Goal: Navigation & Orientation: Go to known website

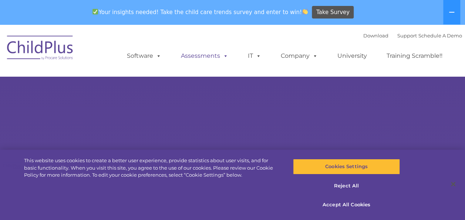
select select "MEDIUM"
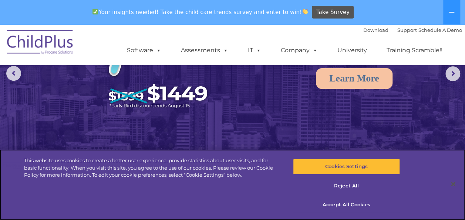
scroll to position [95, 0]
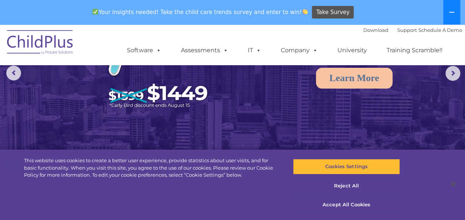
click at [446, 17] on button at bounding box center [451, 12] width 17 height 24
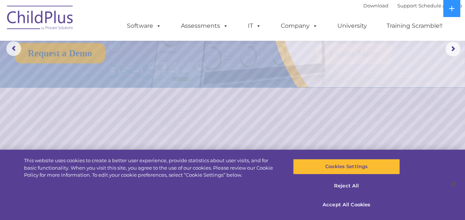
click at [283, 11] on div "Download Support | Schedule A Demo  MENU MENU Software ChildPlus: The original…" at bounding box center [287, 20] width 350 height 41
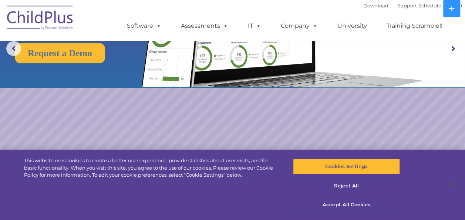
click at [101, 20] on div "Download Support | Schedule A Demo  MENU MENU Software ChildPlus: The original…" at bounding box center [232, 20] width 459 height 41
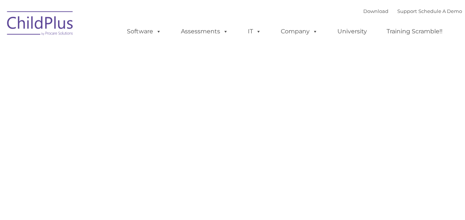
type input ""
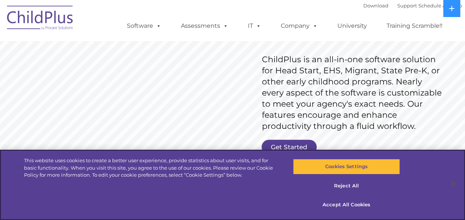
scroll to position [119, 0]
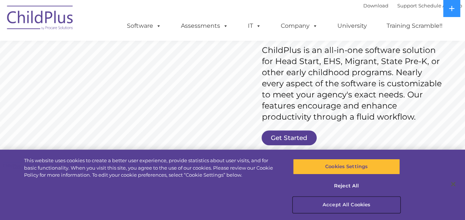
click at [340, 202] on button "Accept All Cookies" at bounding box center [346, 205] width 107 height 16
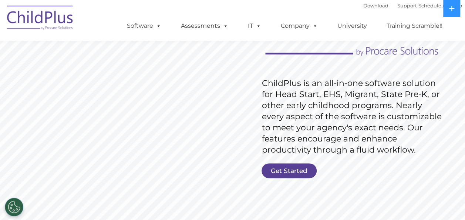
scroll to position [0, 0]
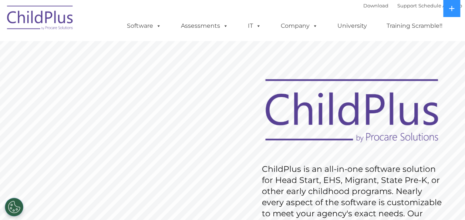
click at [23, 16] on img at bounding box center [40, 18] width 74 height 37
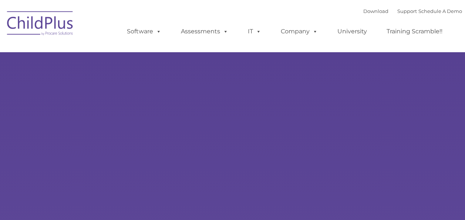
type input ""
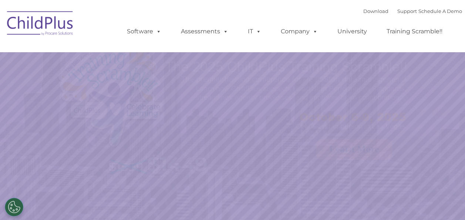
select select "MEDIUM"
